Goal: Register for event/course

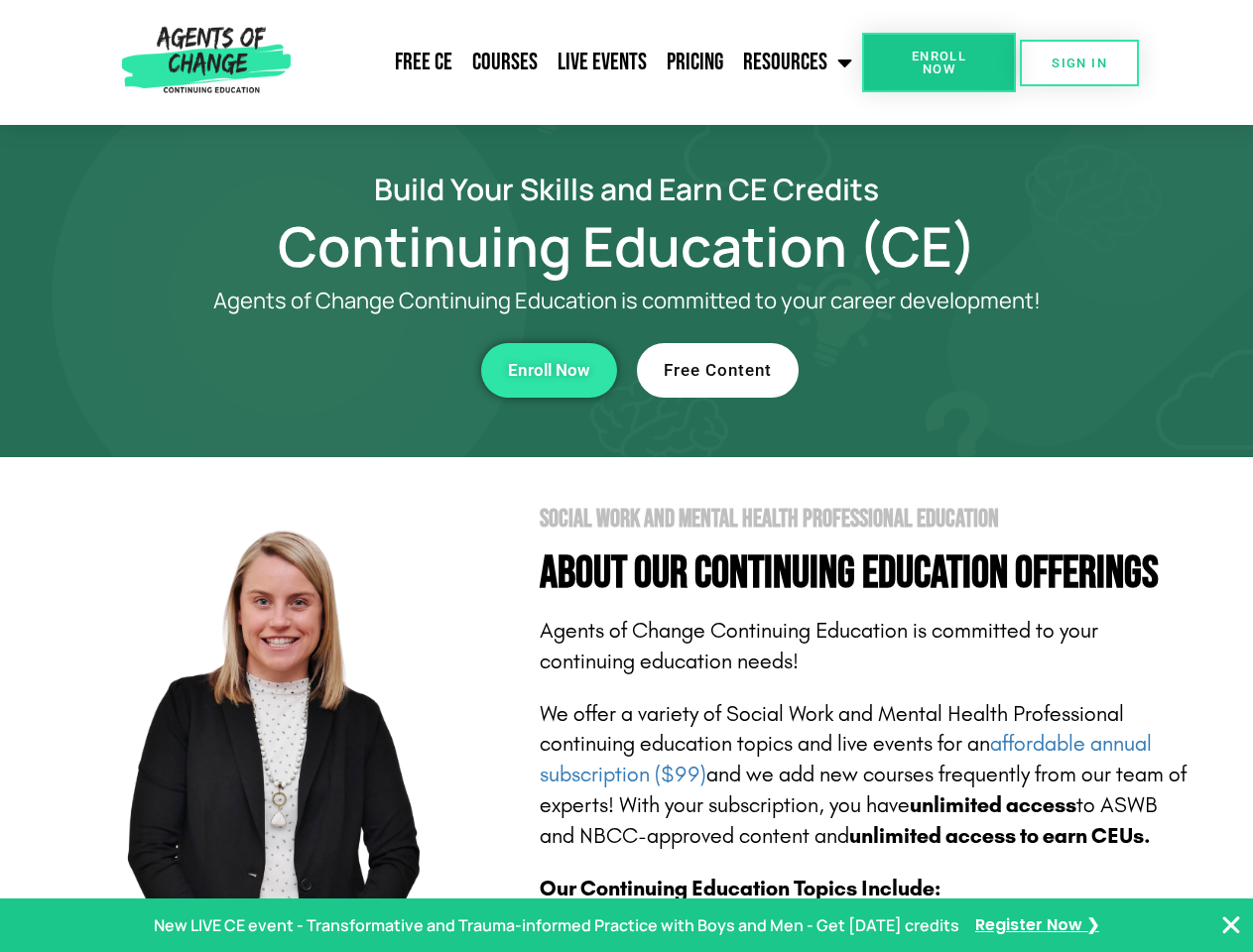
click at [626, 476] on section "Social Work and Mental Health Professional Education About Our Continuing Educa…" at bounding box center [626, 874] width 1253 height 833
click at [799, 63] on link "Resources" at bounding box center [798, 63] width 129 height 50
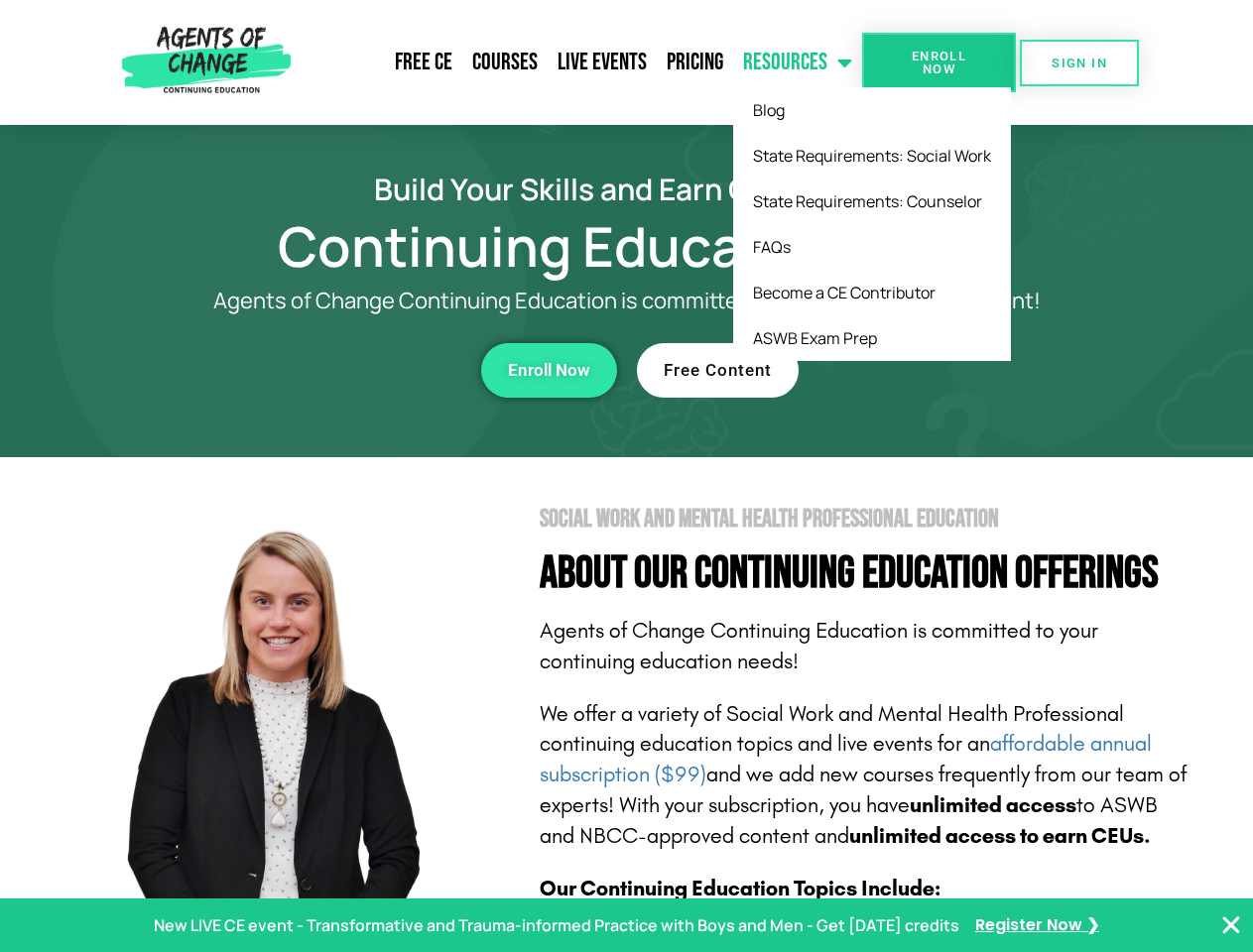
click at [938, 63] on span "Enroll Now" at bounding box center [938, 63] width 90 height 26
click at [1079, 63] on span "SIGN IN" at bounding box center [1079, 63] width 56 height 13
click at [345, 370] on div "Enroll Now" at bounding box center [345, 370] width 546 height 55
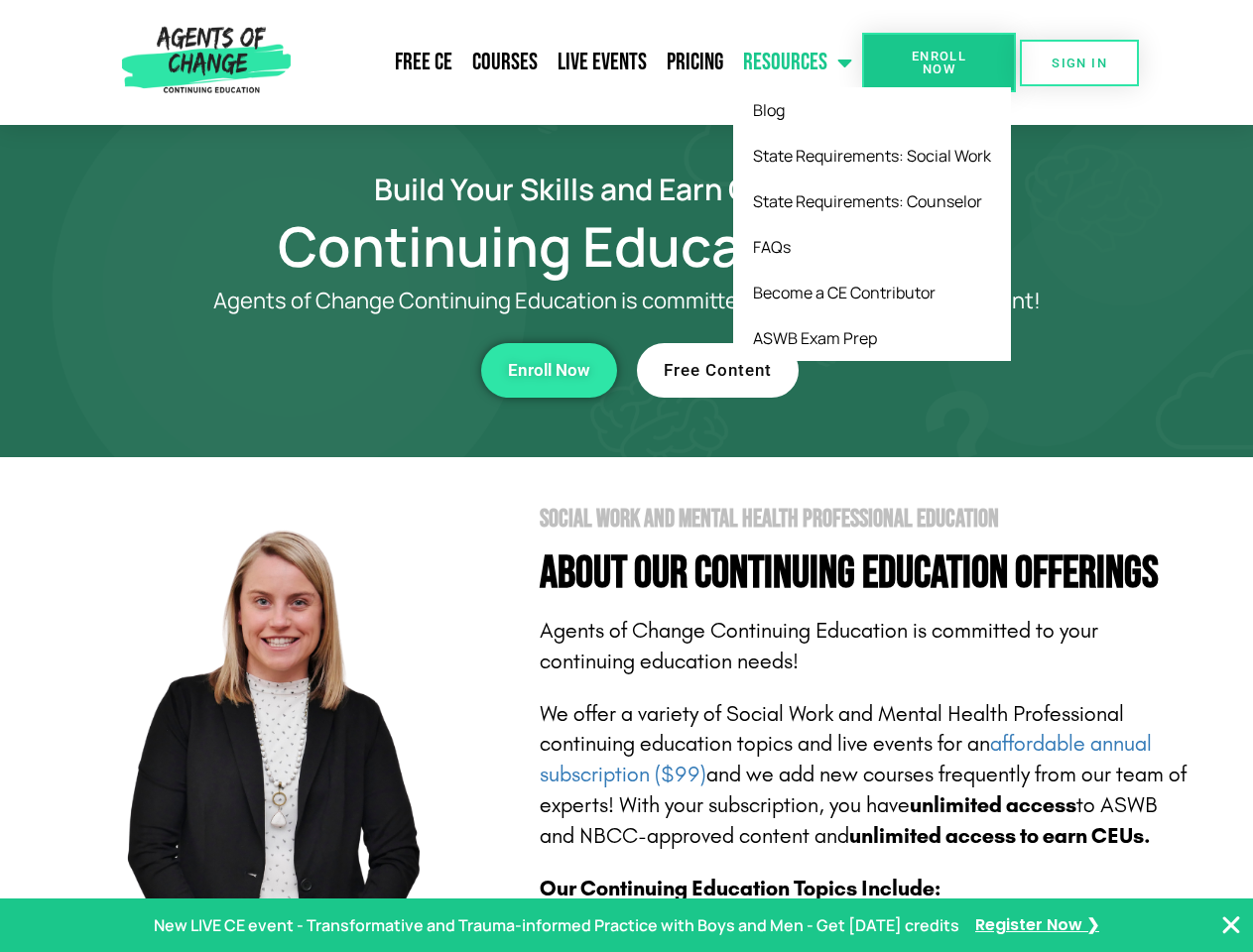
click at [345, 370] on div "Enroll Now" at bounding box center [345, 370] width 546 height 55
click at [549, 370] on span "Enroll Now" at bounding box center [549, 370] width 82 height 17
